Goal: Transaction & Acquisition: Purchase product/service

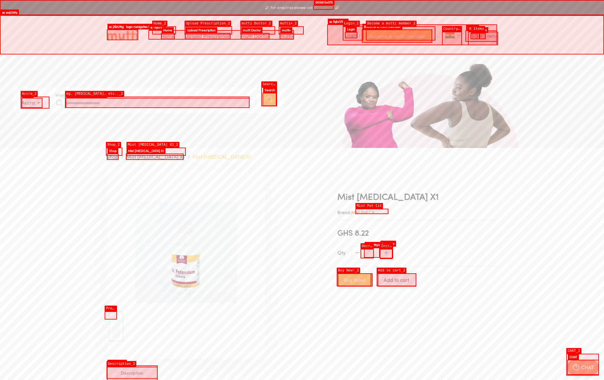
click at [397, 276] on span "Add to cart" at bounding box center [397, 280] width 26 height 9
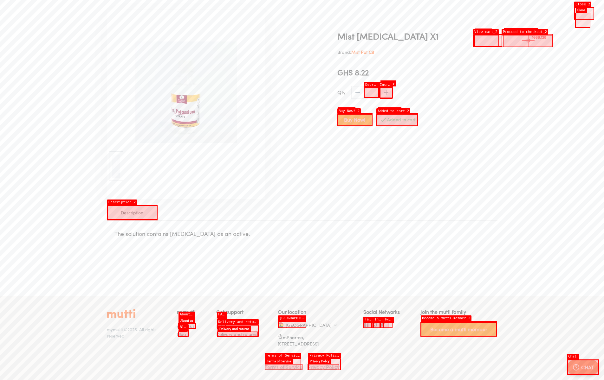
click at [528, 41] on div "🎉 For enquiries please call [PHONE_NUMBER] 🎉 Home Upload Prescription Keep My P…" at bounding box center [302, 110] width 604 height 541
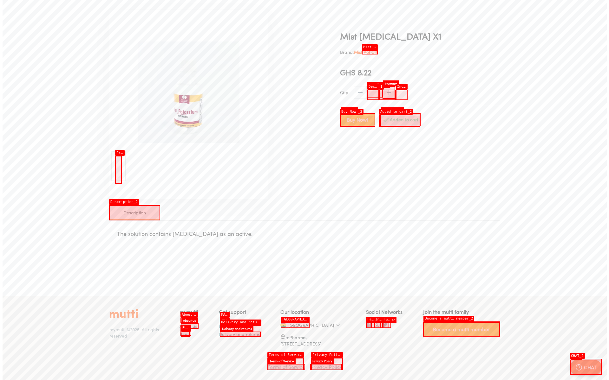
scroll to position [0, 0]
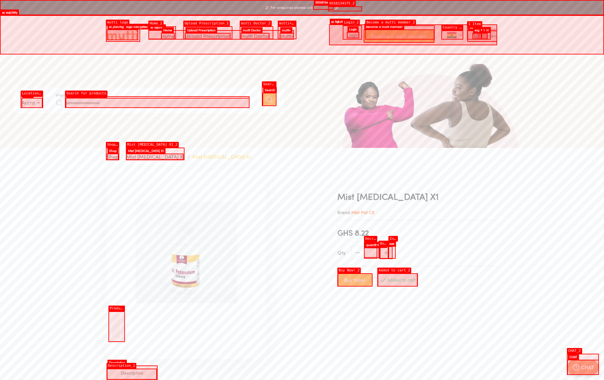
click at [479, 33] on icon at bounding box center [475, 36] width 7 height 6
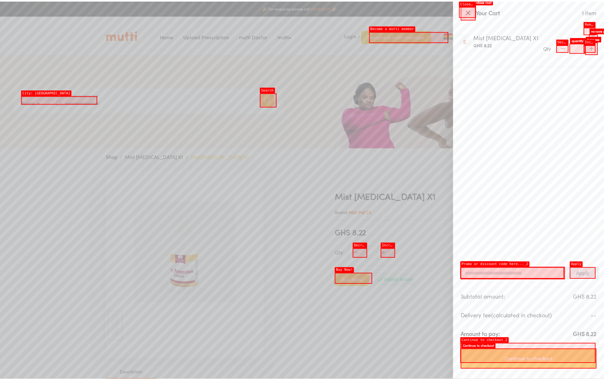
scroll to position [160, 0]
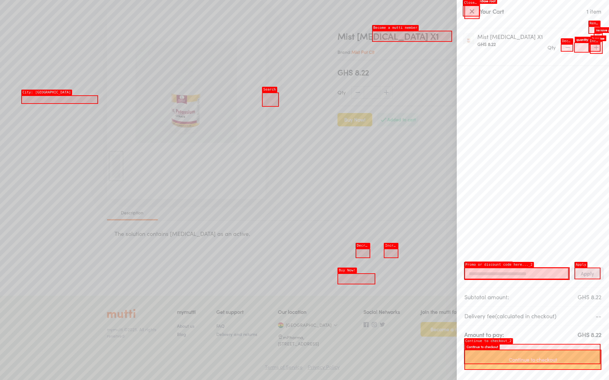
click at [533, 360] on span "Continue to checkout" at bounding box center [533, 360] width 124 height 9
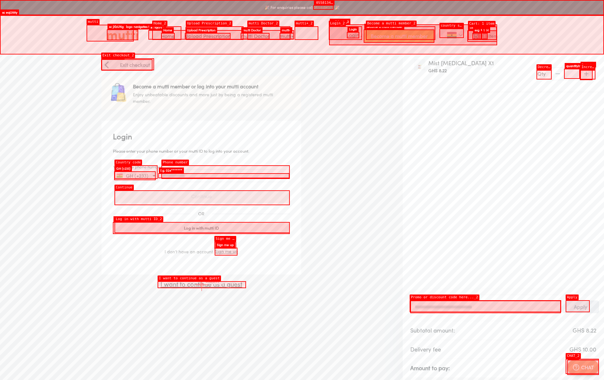
click at [202, 285] on p "I want to continue as a guest" at bounding box center [201, 285] width 200 height 10
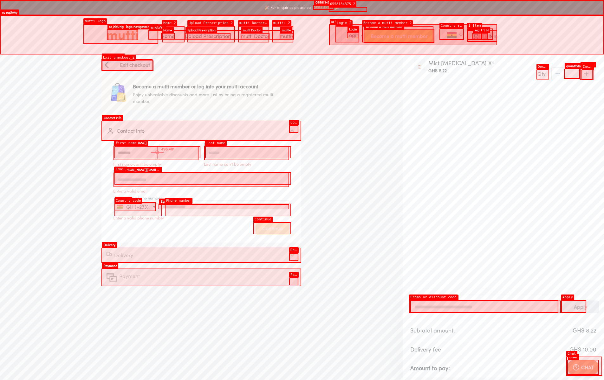
click at [157, 152] on input "First name" at bounding box center [155, 153] width 85 height 14
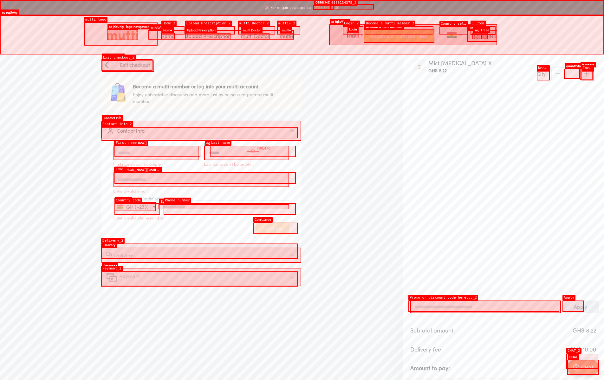
click at [253, 152] on input "Last name" at bounding box center [246, 153] width 85 height 14
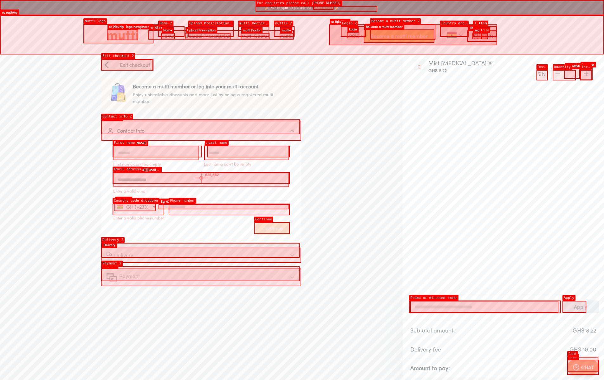
click at [201, 178] on input "Email address" at bounding box center [201, 180] width 176 height 14
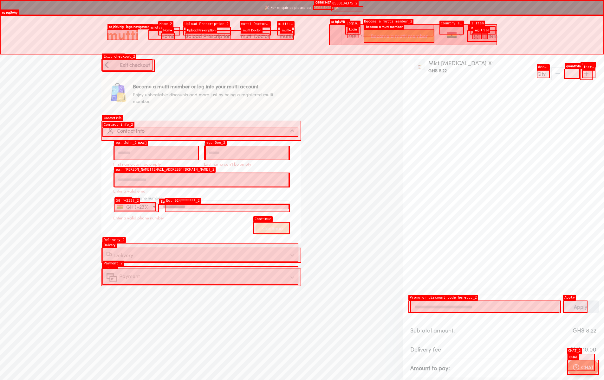
click at [224, 204] on input "Your active phone number" at bounding box center [224, 206] width 131 height 5
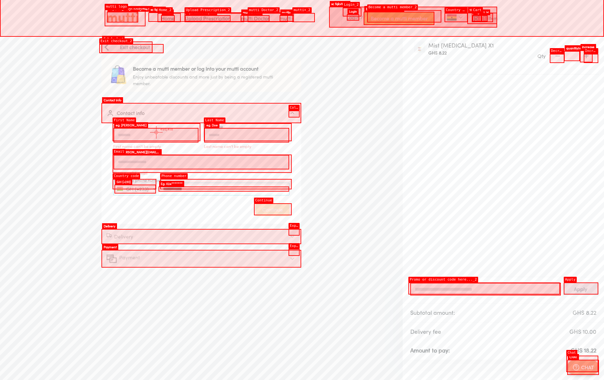
type input "**********"
click at [156, 133] on input "First name" at bounding box center [155, 135] width 85 height 14
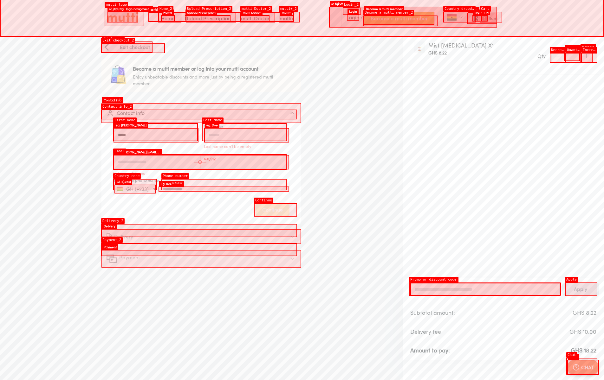
type input "*****"
click at [200, 162] on input "Email address" at bounding box center [201, 162] width 176 height 14
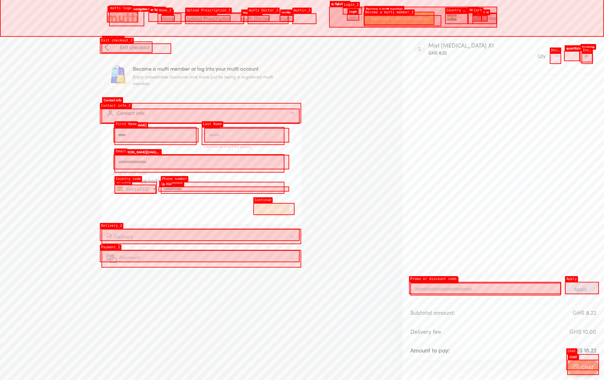
type input "**********"
